Goal: Task Accomplishment & Management: Use online tool/utility

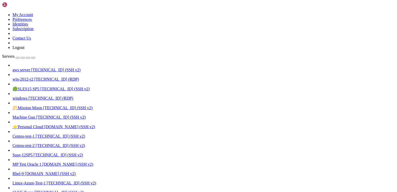
click at [31, 68] on span "[TECHNICAL_ID] (SSH v2)" at bounding box center [55, 70] width 49 height 4
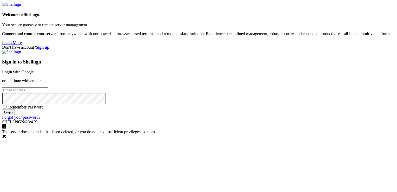
click at [48, 93] on input "email" at bounding box center [25, 89] width 46 height 5
type input "[EMAIL_ADDRESS][DOMAIN_NAME]"
click at [2, 109] on input "Login" at bounding box center [8, 111] width 13 height 5
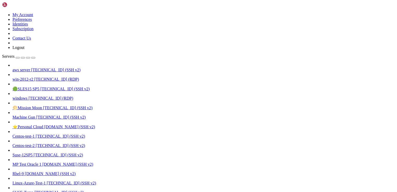
scroll to position [345, 0]
